Goal: Information Seeking & Learning: Learn about a topic

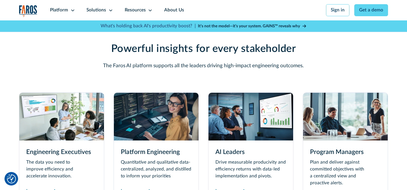
click at [82, 111] on img at bounding box center [61, 117] width 85 height 48
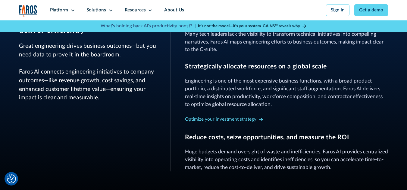
scroll to position [301, 0]
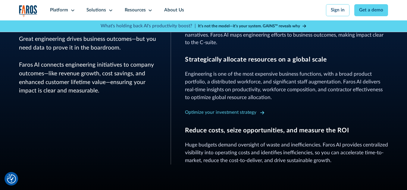
click at [247, 110] on div "Optimize your investment strategy" at bounding box center [220, 113] width 71 height 7
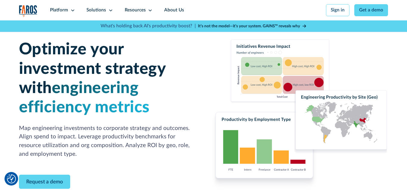
scroll to position [60, 0]
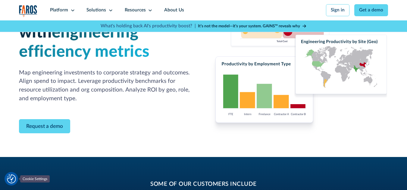
click at [13, 176] on img "Cookie Settings" at bounding box center [11, 179] width 9 height 9
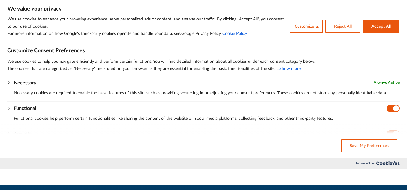
scroll to position [0, 0]
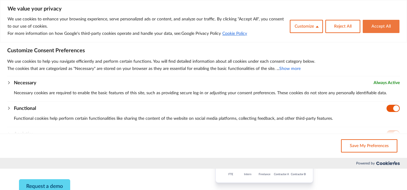
click at [385, 22] on button "Accept All" at bounding box center [380, 26] width 37 height 13
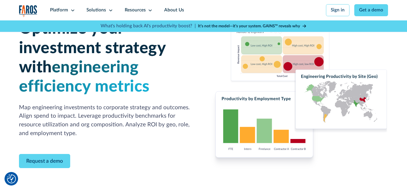
scroll to position [80, 0]
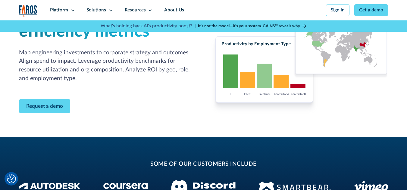
click at [83, 111] on div "Request a demo" at bounding box center [108, 106] width 178 height 14
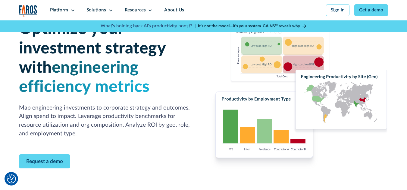
scroll to position [60, 0]
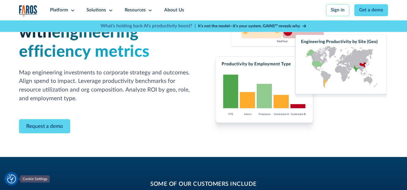
click at [11, 179] on img "Cookie Settings" at bounding box center [11, 179] width 9 height 9
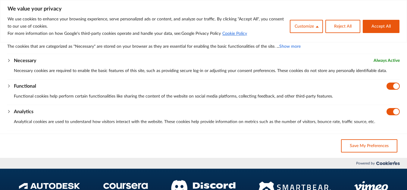
scroll to position [80, 0]
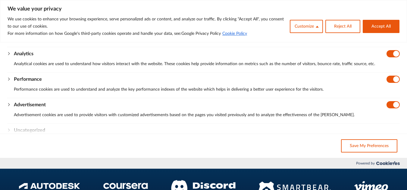
click at [116, 115] on p "Advertisement cookies are used to provide visitors with customized advertisemen…" at bounding box center [206, 115] width 385 height 7
